Goal: Information Seeking & Learning: Learn about a topic

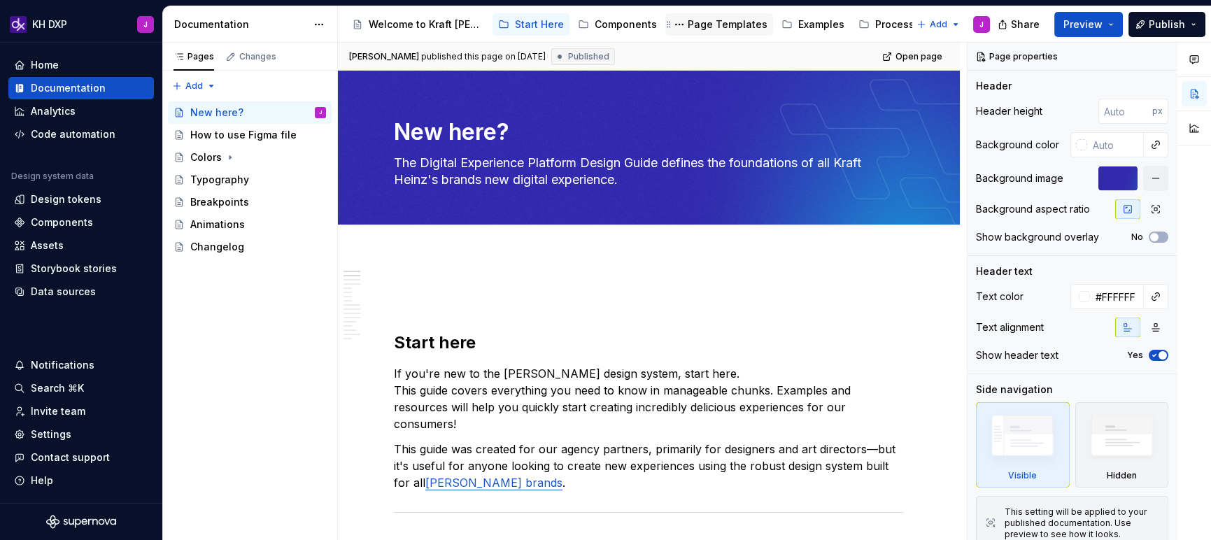
click at [731, 26] on div "Page Templates" at bounding box center [727, 24] width 80 height 14
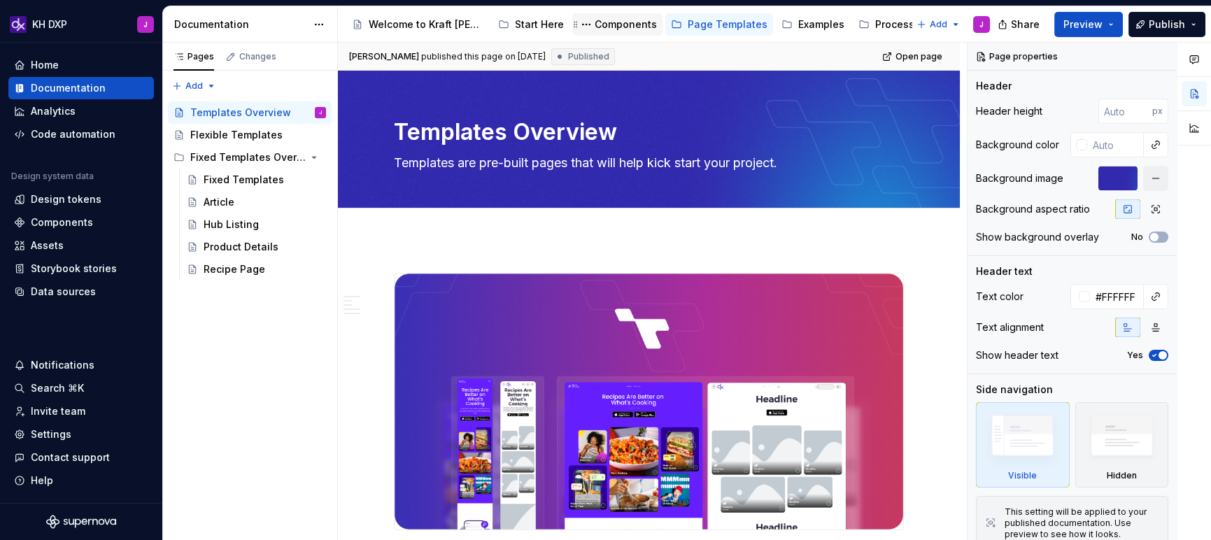
click at [615, 24] on div "Components" at bounding box center [625, 24] width 62 height 14
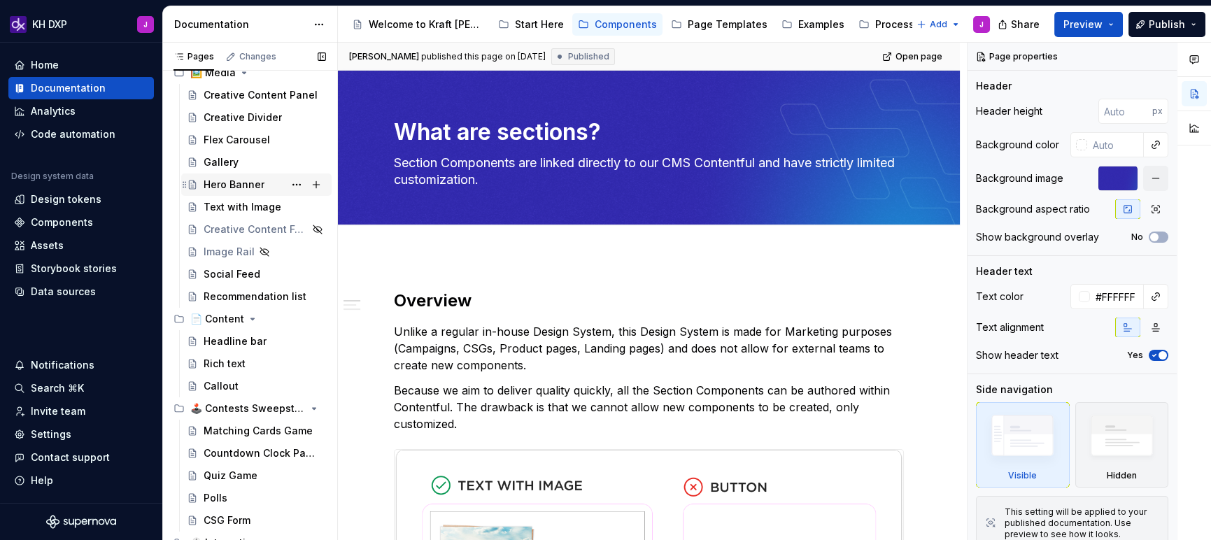
scroll to position [206, 0]
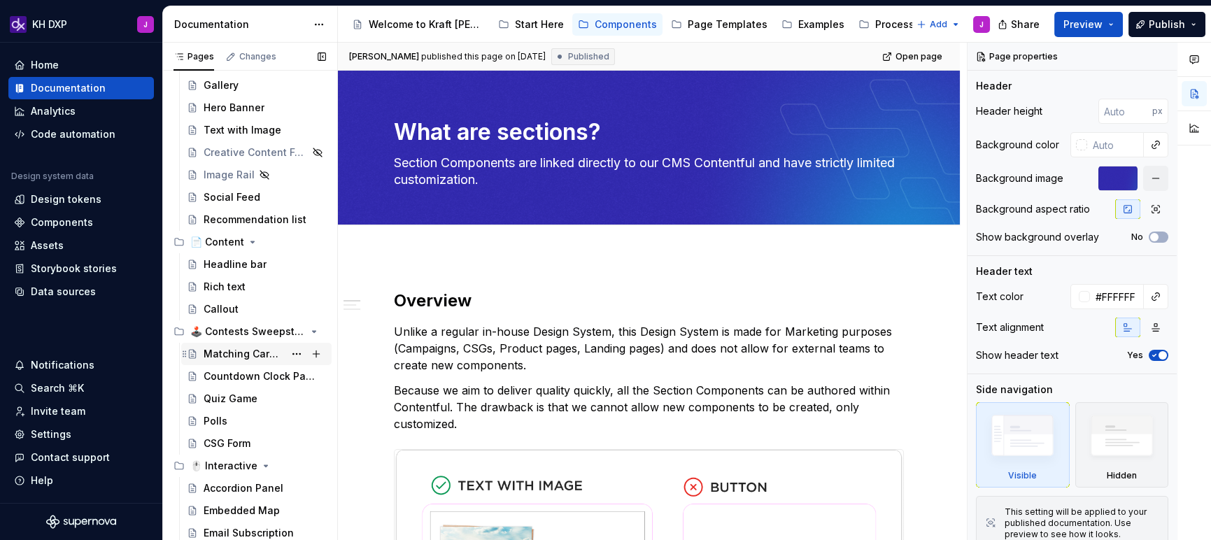
click at [220, 359] on div "Matching Cards Game" at bounding box center [244, 354] width 80 height 14
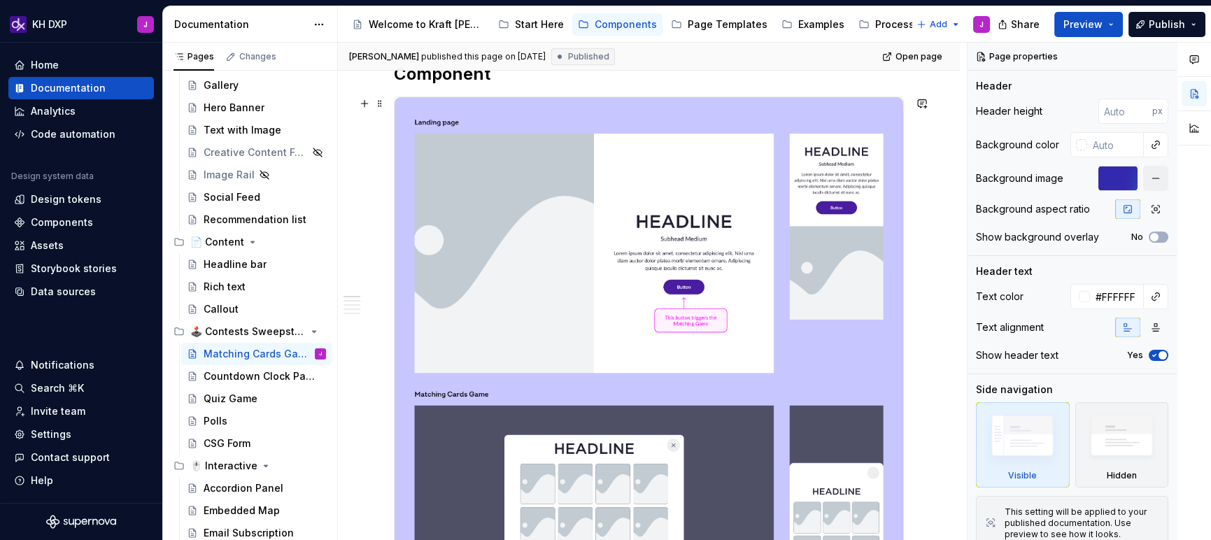
scroll to position [209, 0]
click at [545, 261] on img at bounding box center [648, 517] width 508 height 839
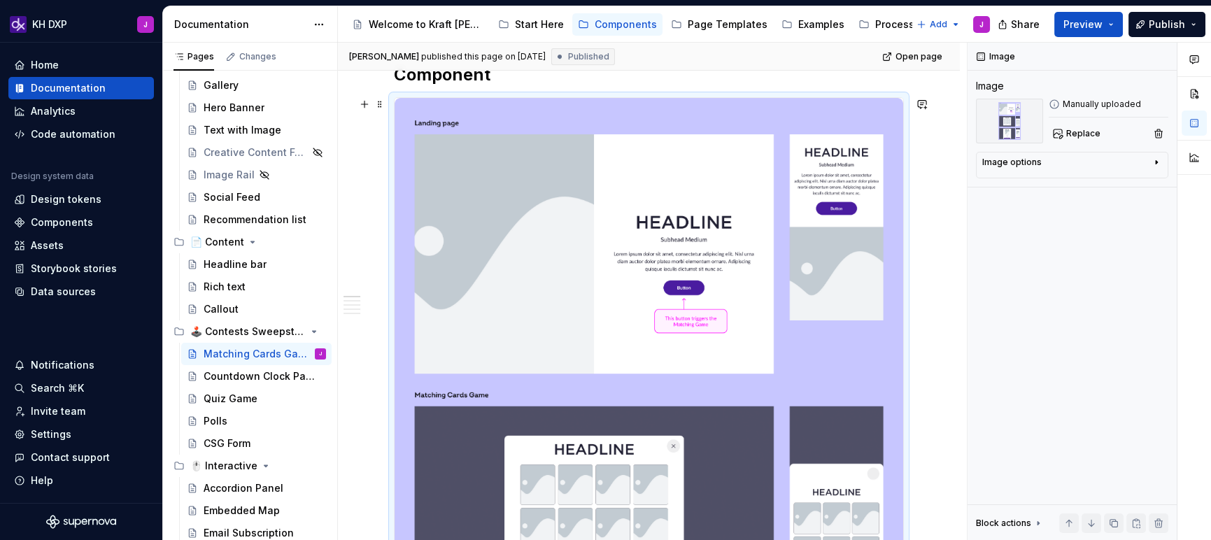
scroll to position [0, 0]
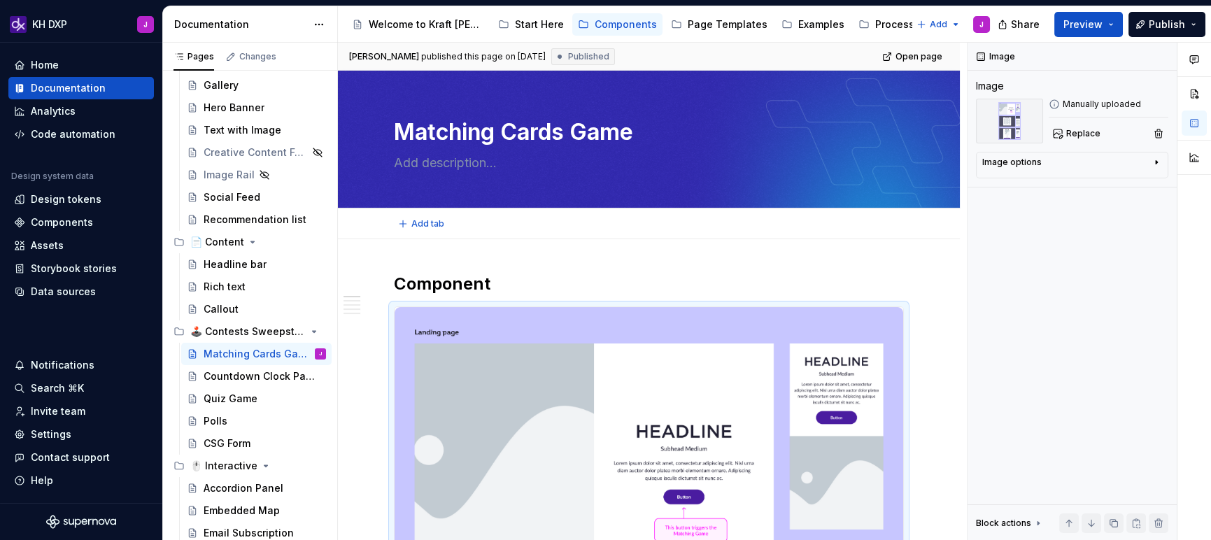
click at [608, 229] on div "Add tab" at bounding box center [649, 224] width 510 height 20
click at [459, 286] on h2 "Component" at bounding box center [649, 284] width 510 height 22
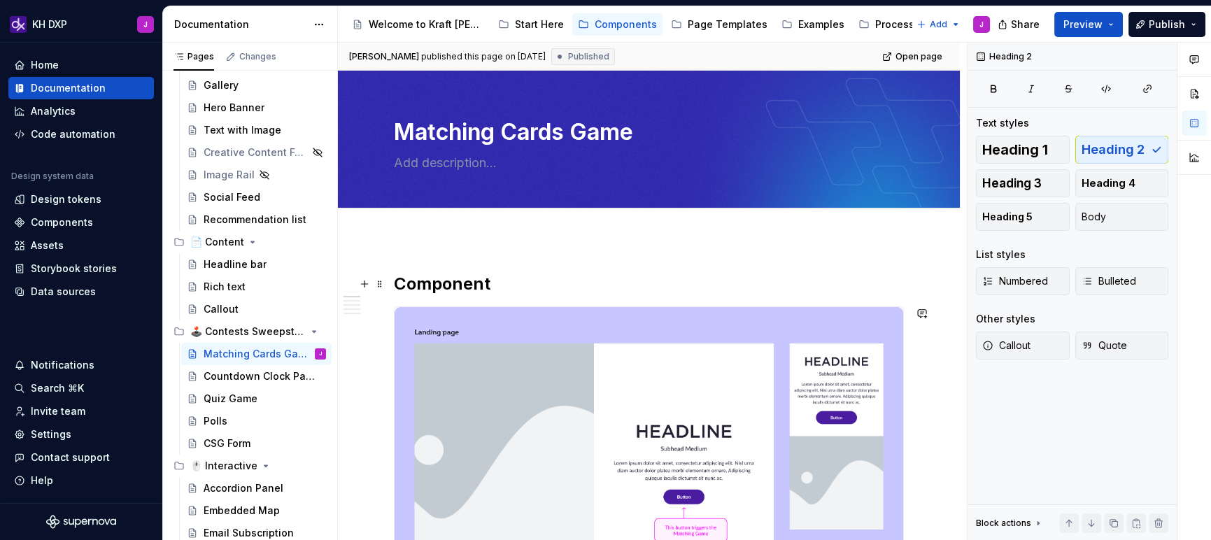
click at [448, 273] on h2 "Component" at bounding box center [649, 284] width 510 height 22
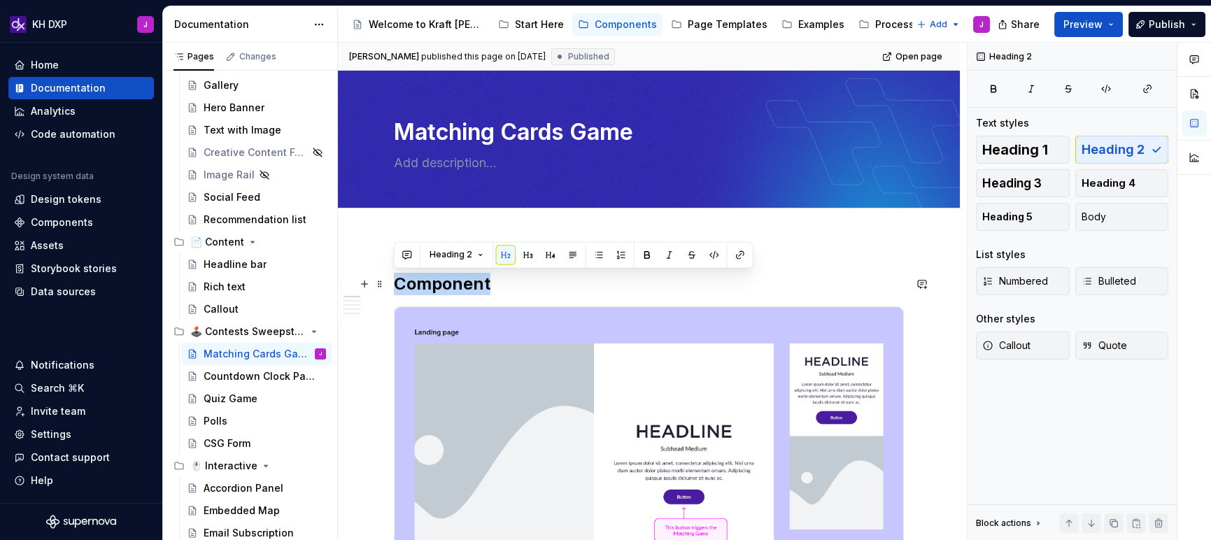
click at [448, 273] on h2 "Component" at bounding box center [649, 284] width 510 height 22
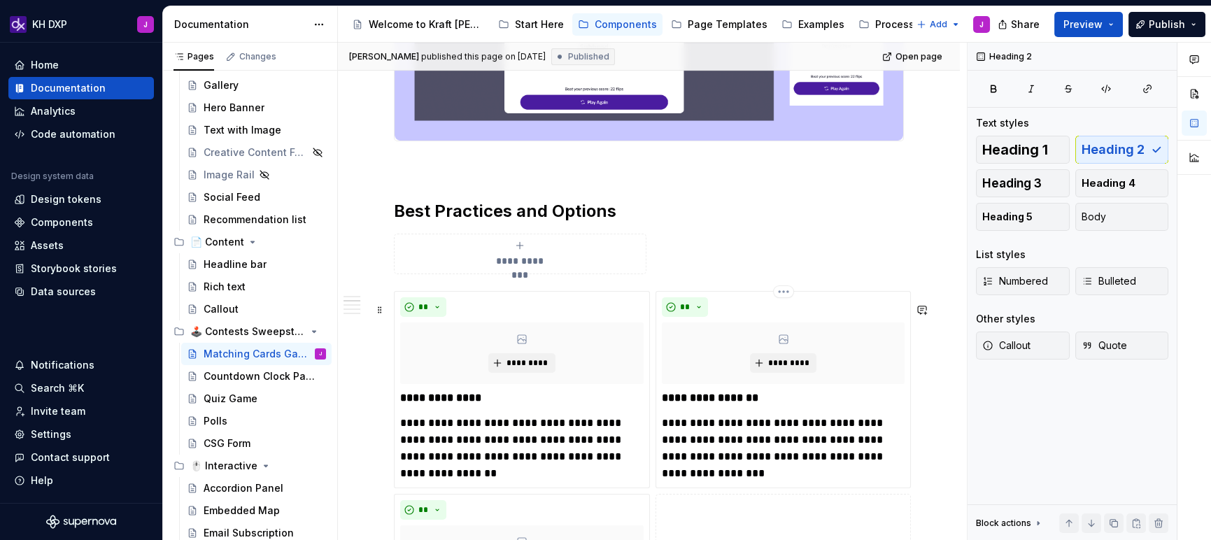
scroll to position [997, 0]
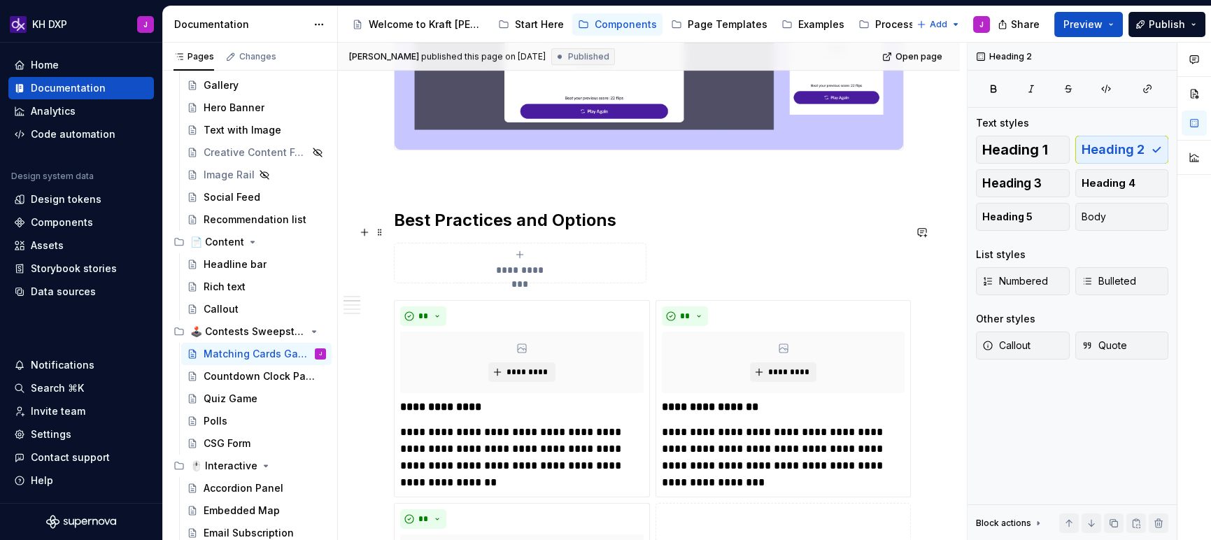
click at [605, 228] on strong "Best Practices and Options" at bounding box center [505, 220] width 222 height 20
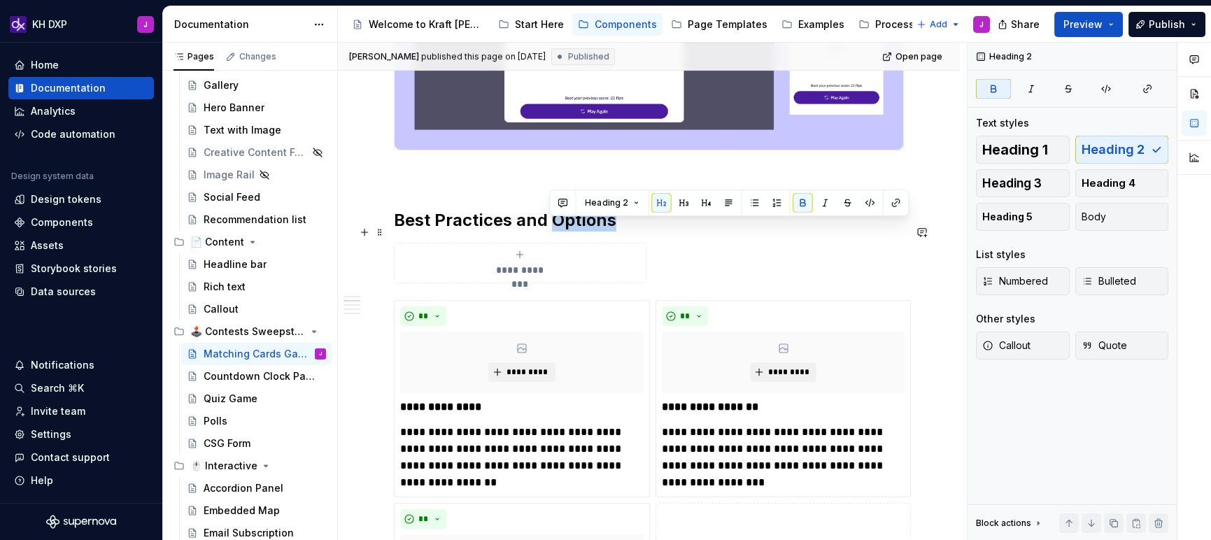
click at [605, 228] on strong "Best Practices and Options" at bounding box center [505, 220] width 222 height 20
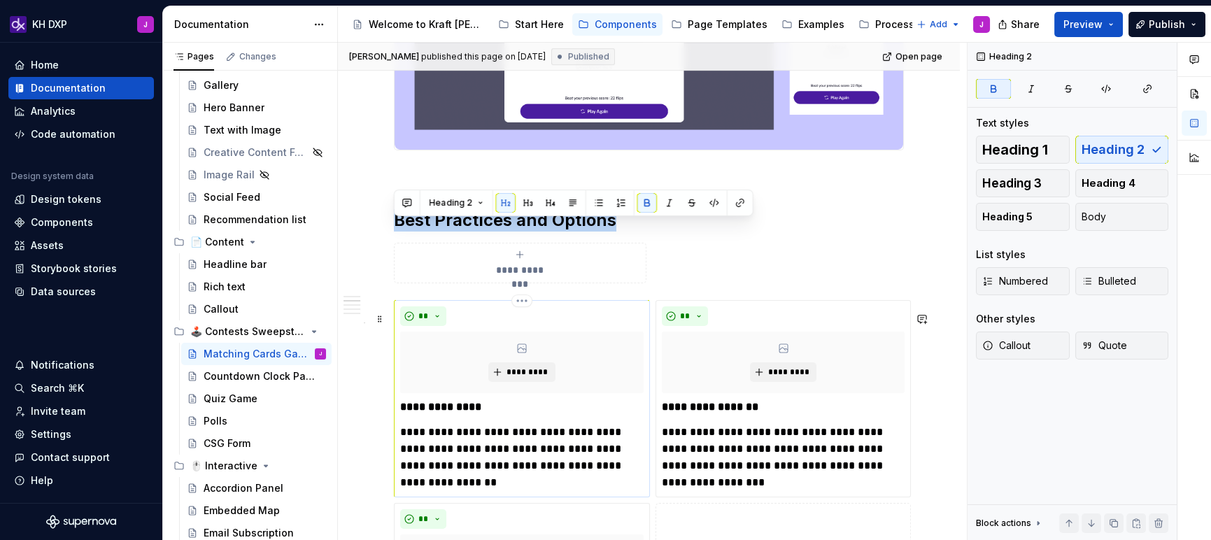
click at [613, 326] on div "**" at bounding box center [521, 316] width 243 height 20
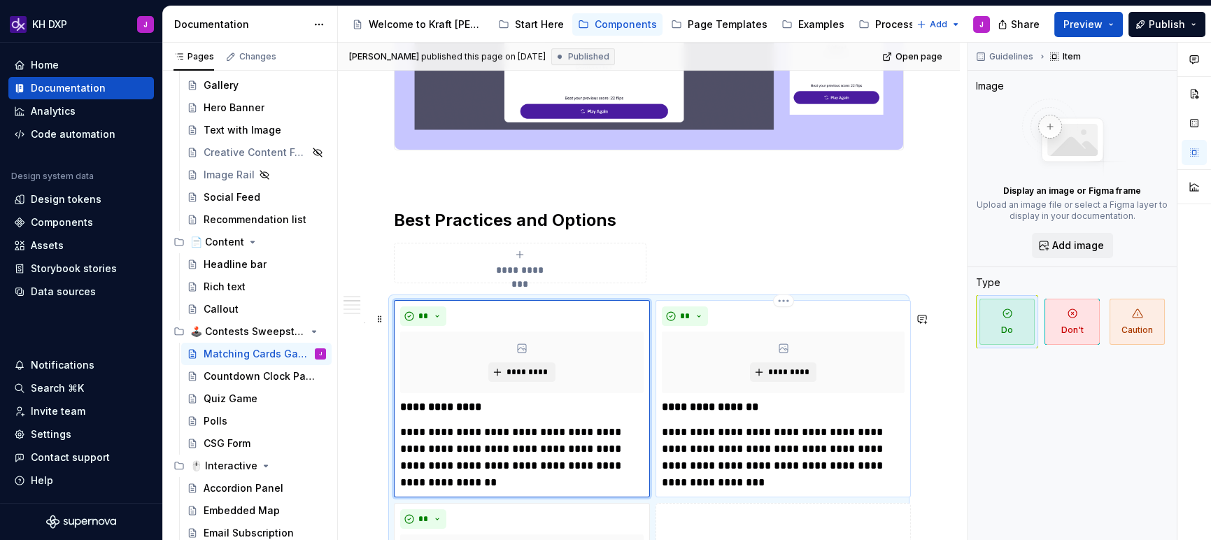
click at [879, 343] on div "*********" at bounding box center [783, 362] width 243 height 62
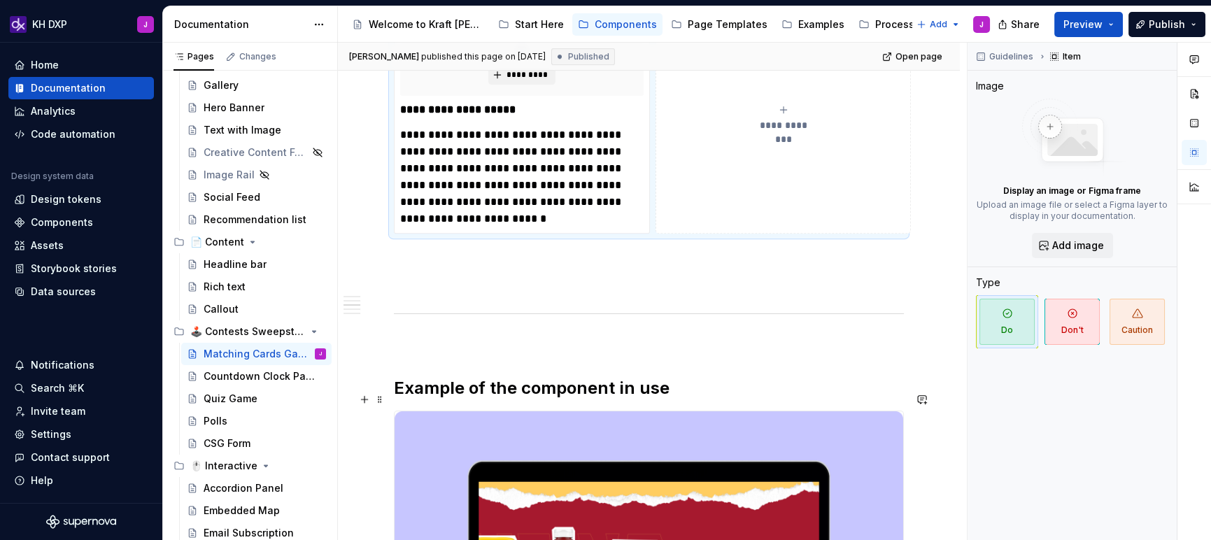
scroll to position [1612, 0]
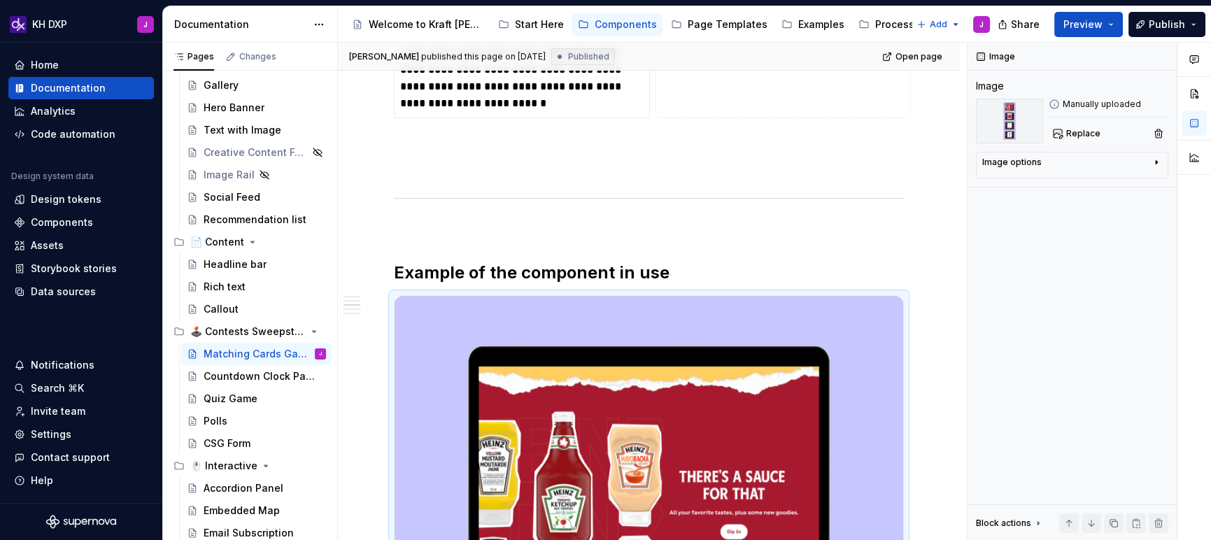
type textarea "*"
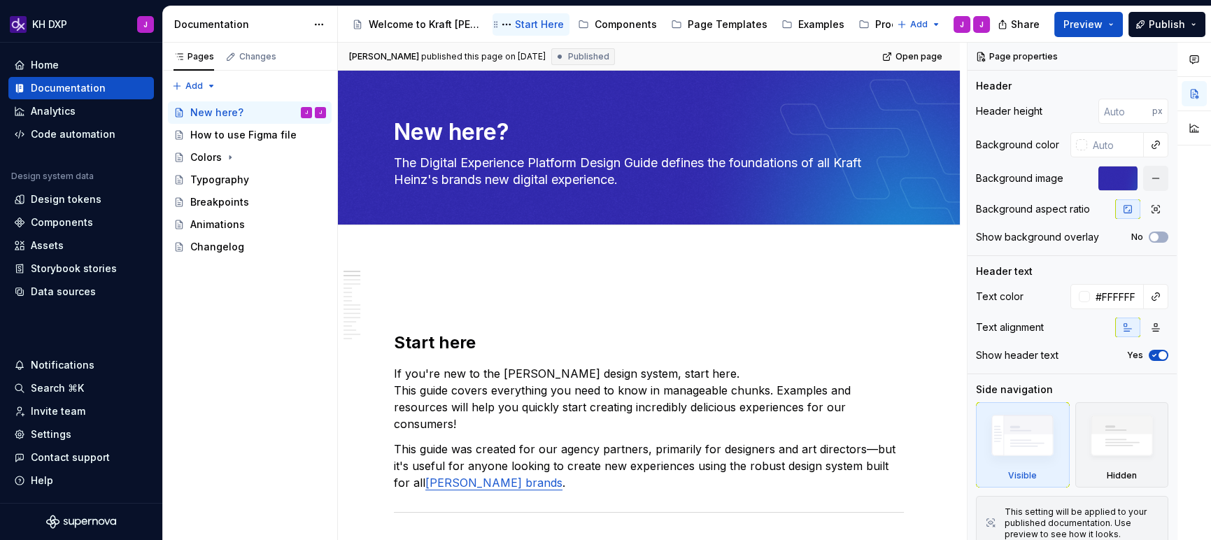
type textarea "*"
